Goal: Information Seeking & Learning: Learn about a topic

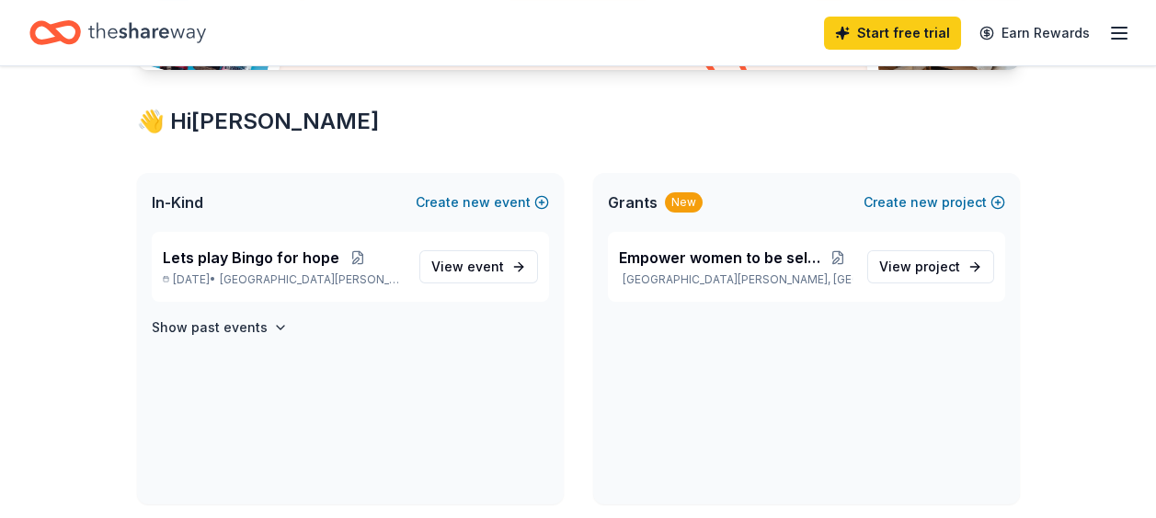
scroll to position [276, 0]
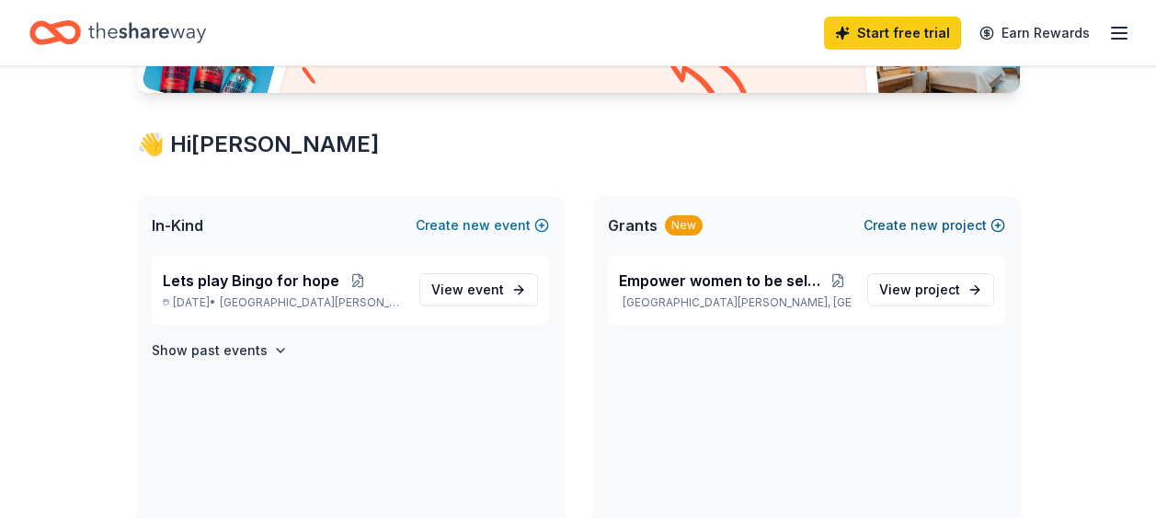
click at [929, 226] on span "new" at bounding box center [925, 225] width 28 height 22
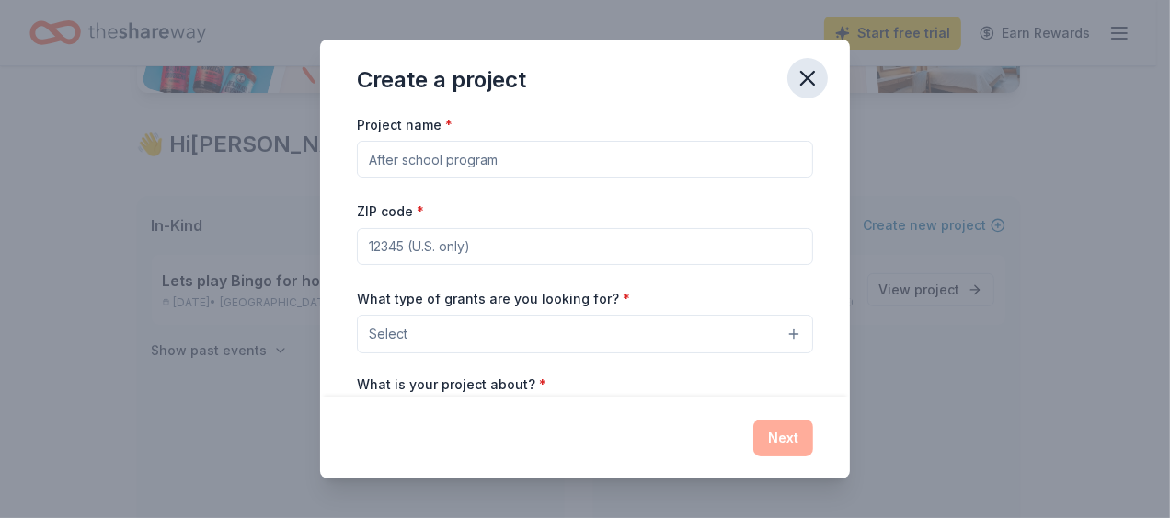
click at [804, 81] on icon "button" at bounding box center [807, 78] width 13 height 13
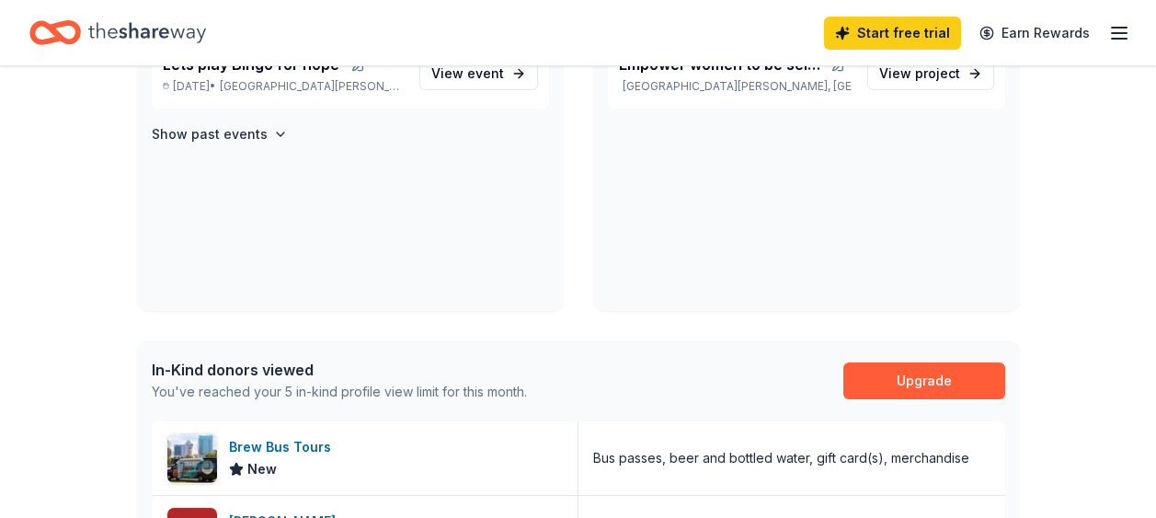
scroll to position [184, 0]
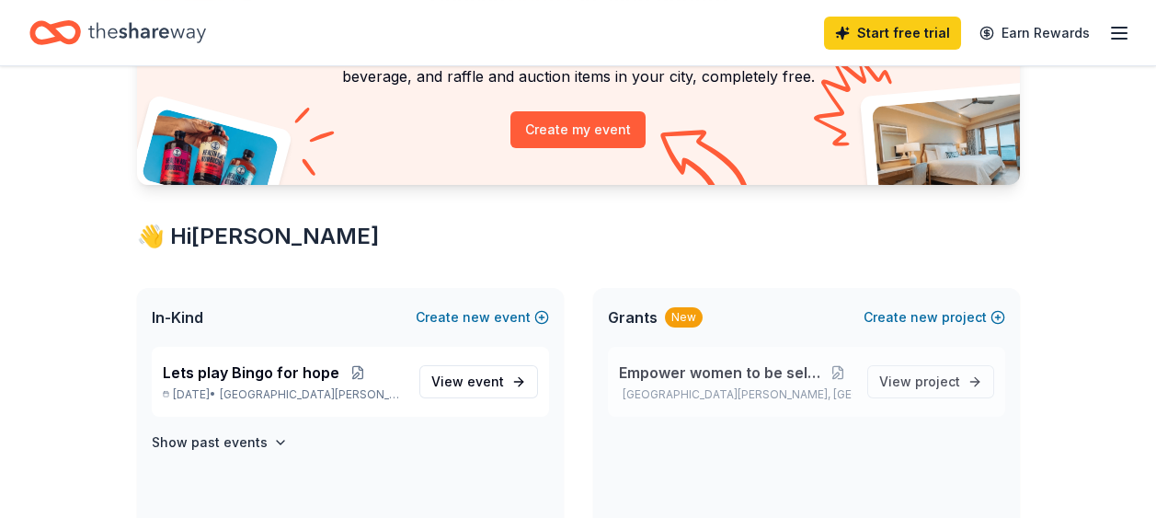
click at [712, 372] on span "Empower women to be self sufficient" at bounding box center [721, 373] width 205 height 22
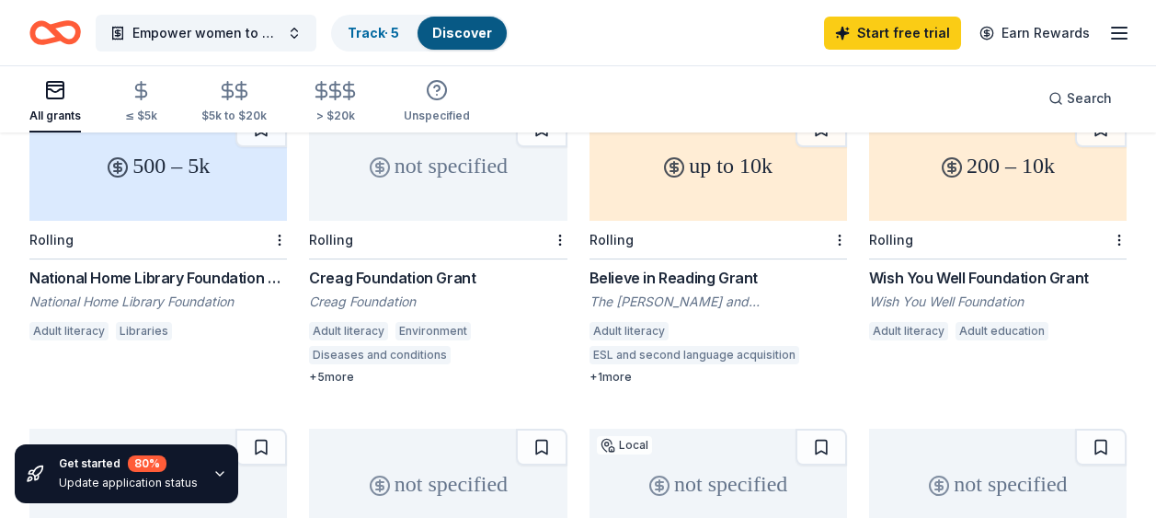
scroll to position [1104, 0]
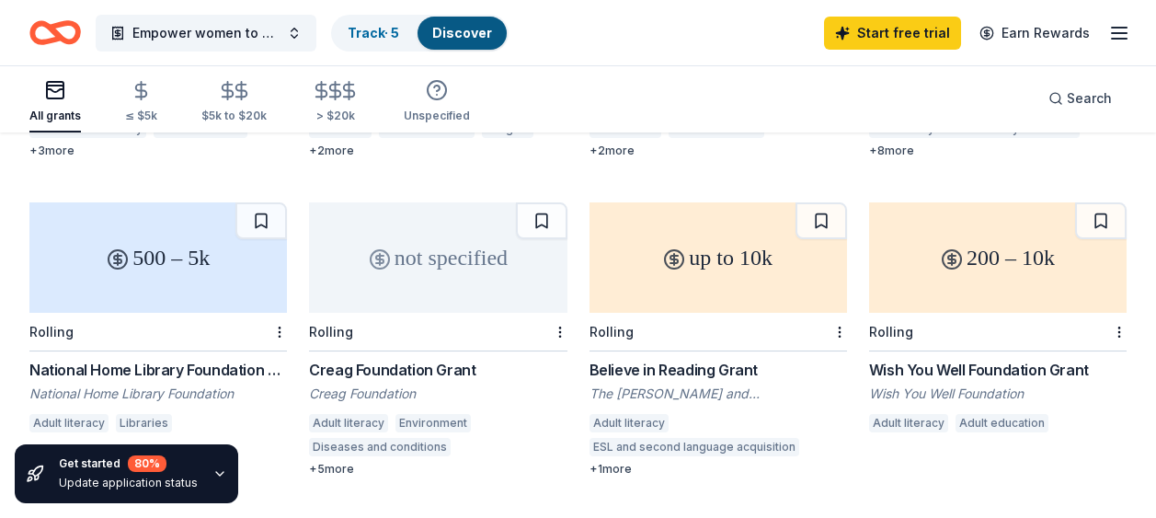
click at [935, 359] on div "Wish You Well Foundation Grant" at bounding box center [998, 370] width 258 height 22
